Goal: Information Seeking & Learning: Learn about a topic

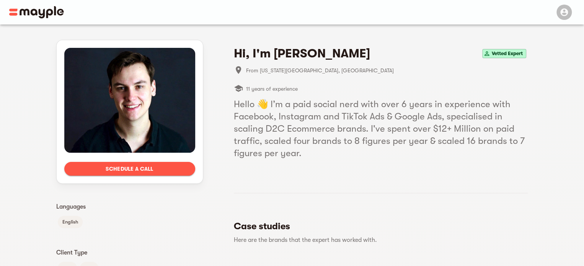
click at [282, 85] on span "11 years of experience" at bounding box center [272, 88] width 52 height 9
click at [372, 144] on h5 "Hello 👋 I’m a paid social nerd with over 6 years in experience with Facebook, I…" at bounding box center [381, 128] width 294 height 61
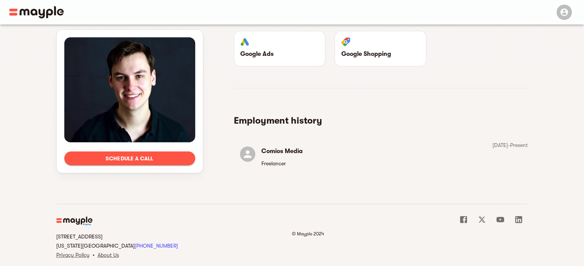
scroll to position [841, 0]
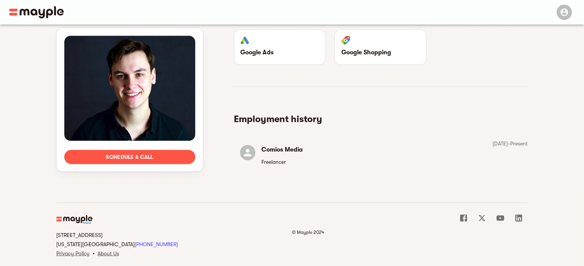
click at [283, 144] on h6 "Comios Media" at bounding box center [281, 149] width 41 height 11
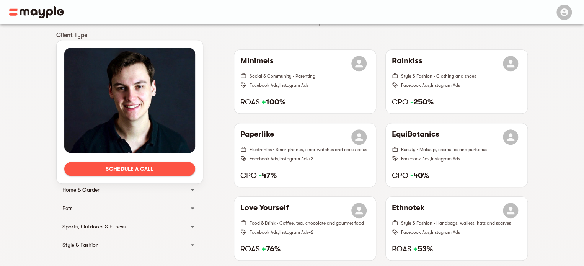
scroll to position [0, 0]
